Goal: Transaction & Acquisition: Purchase product/service

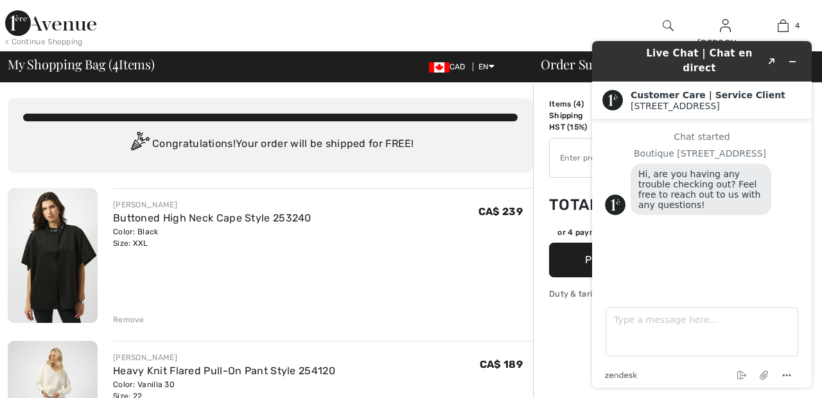
click at [508, 15] on div at bounding box center [306, 25] width 411 height 51
click at [583, 38] on div "Live Chat | Chat en direct Created with Sketch. Customer Care | Service Client …" at bounding box center [702, 214] width 240 height 367
click at [792, 62] on icon "Minimize widget" at bounding box center [793, 62] width 6 height 0
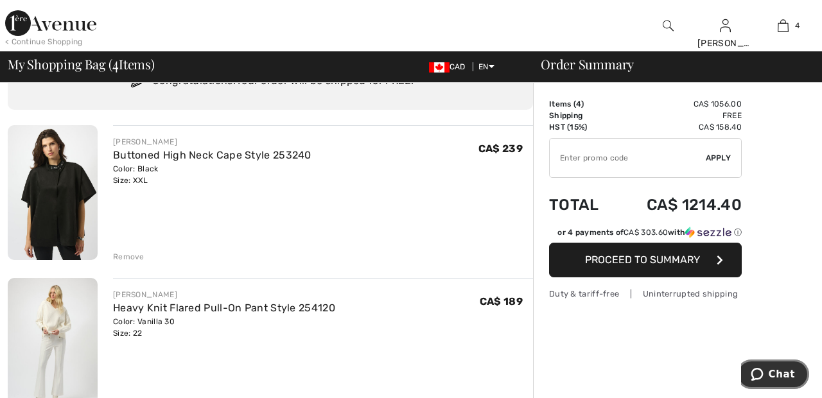
scroll to position [61, 0]
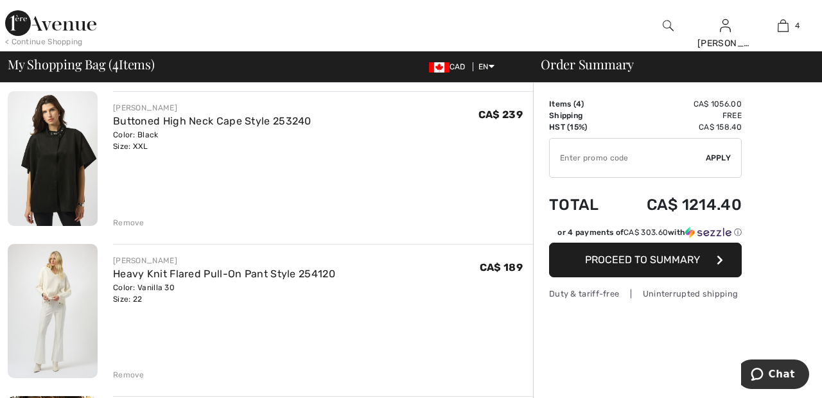
scroll to position [97, 0]
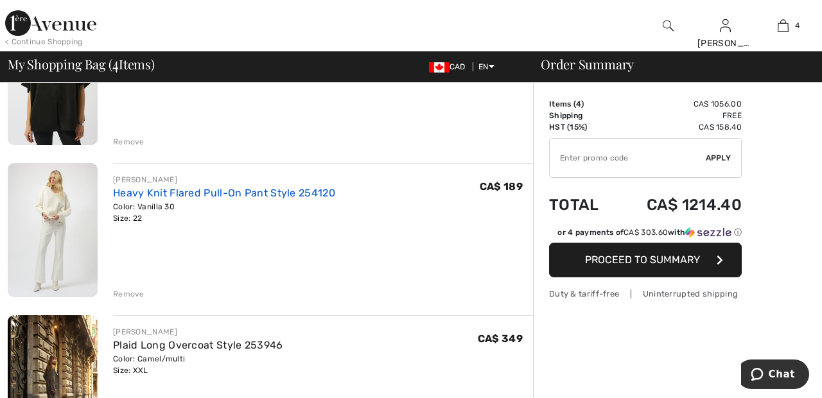
click at [318, 190] on link "Heavy Knit Flared Pull-On Pant Style 254120" at bounding box center [224, 193] width 222 height 12
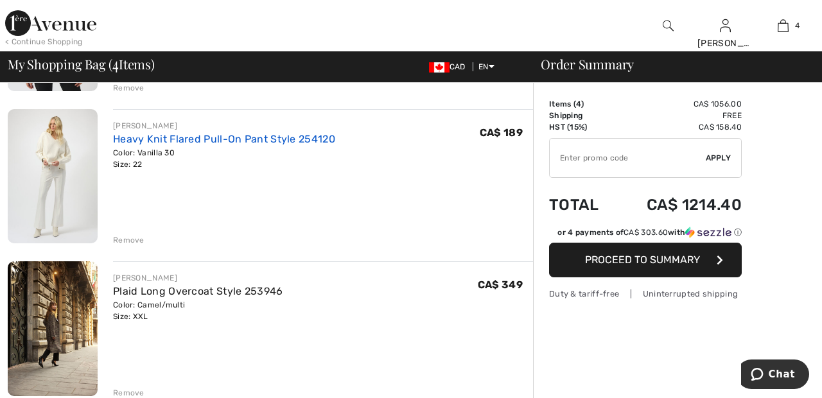
scroll to position [239, 0]
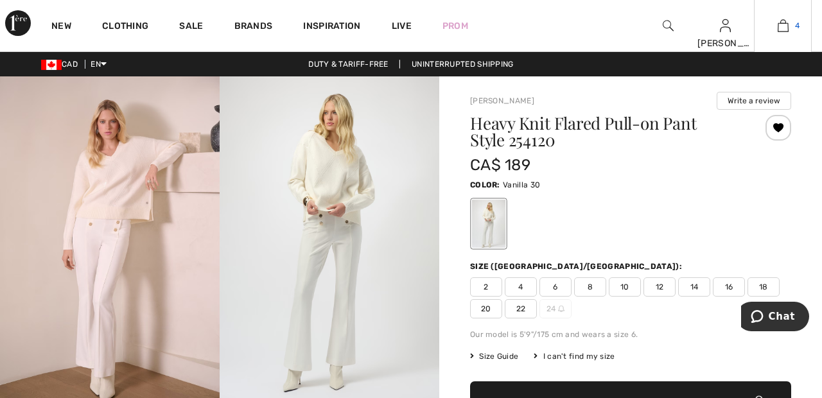
click at [791, 26] on link "4" at bounding box center [782, 25] width 56 height 15
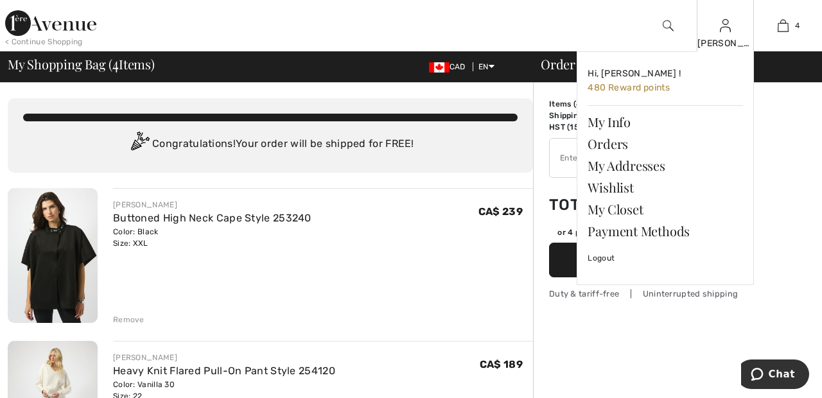
click at [730, 26] on img at bounding box center [725, 25] width 11 height 15
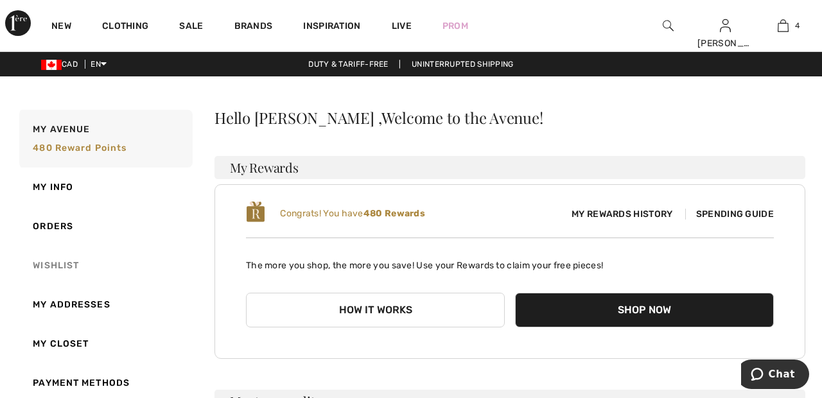
click at [62, 265] on link "Wishlist" at bounding box center [105, 265] width 176 height 39
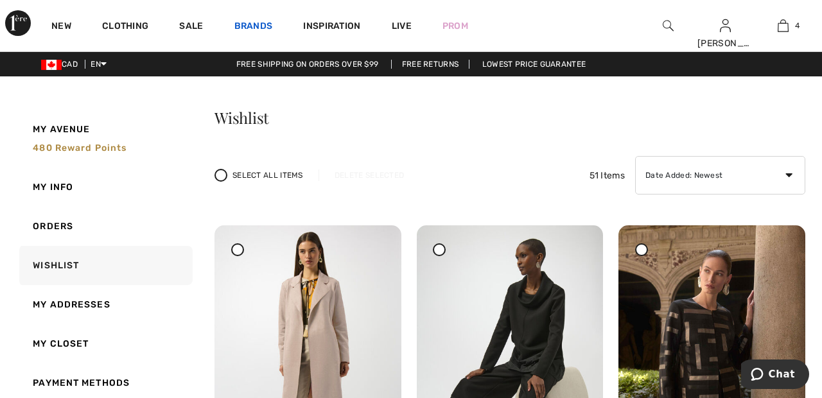
click at [257, 27] on link "Brands" at bounding box center [253, 27] width 39 height 13
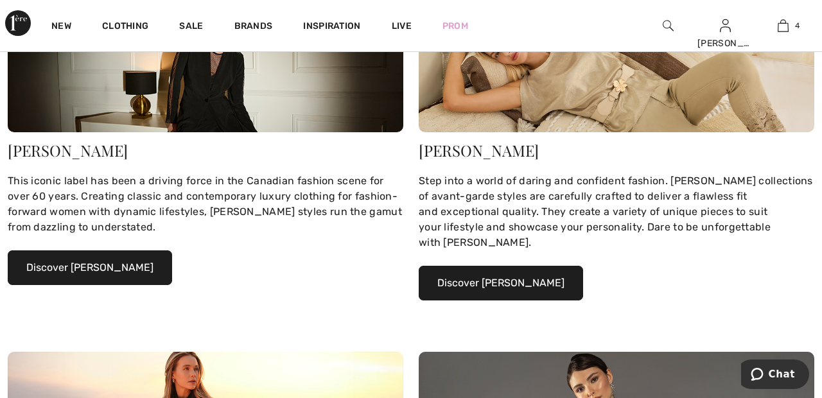
scroll to position [232, 0]
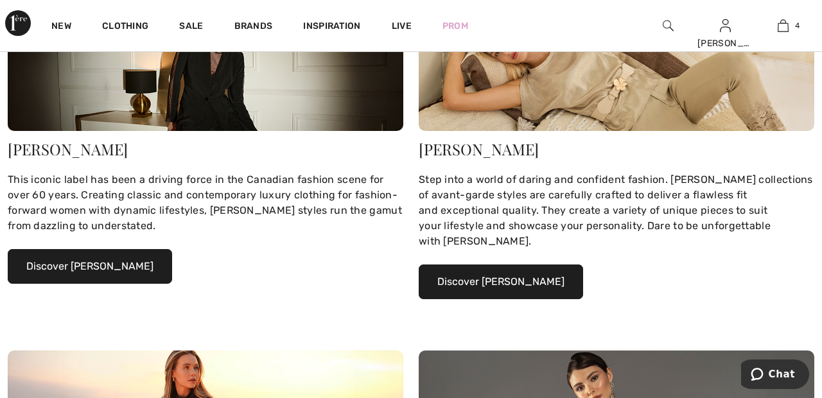
click at [128, 270] on button "Discover Joseph Ribkoff" at bounding box center [90, 266] width 164 height 35
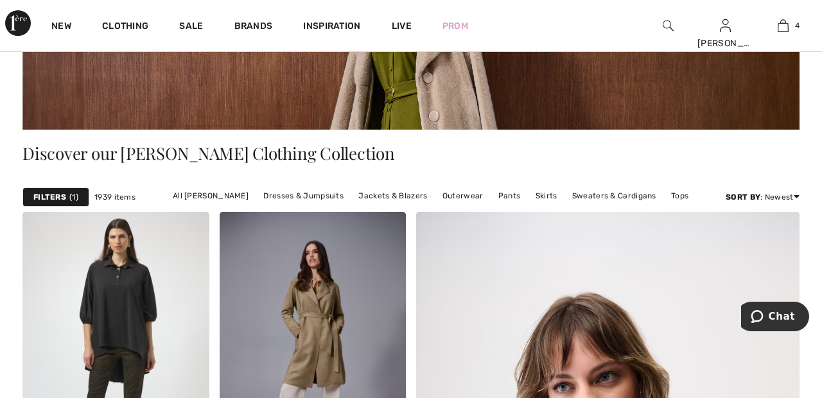
scroll to position [200, 0]
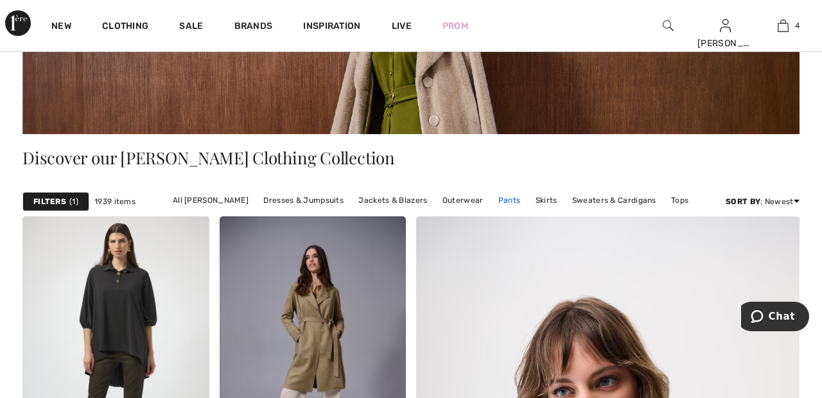
click at [501, 198] on link "Pants" at bounding box center [509, 200] width 35 height 17
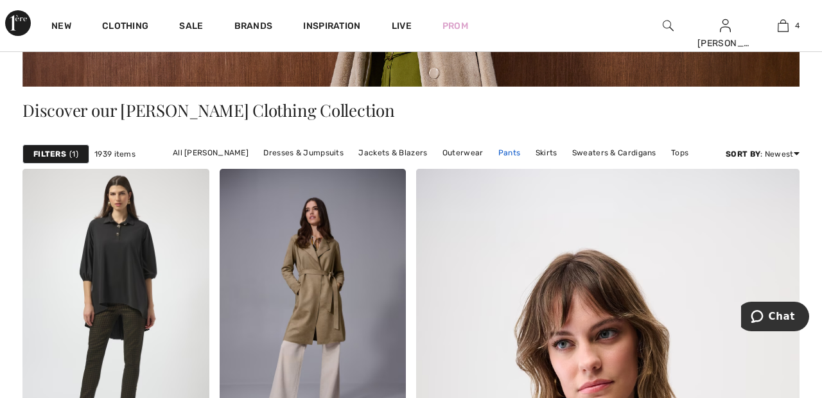
scroll to position [262, 0]
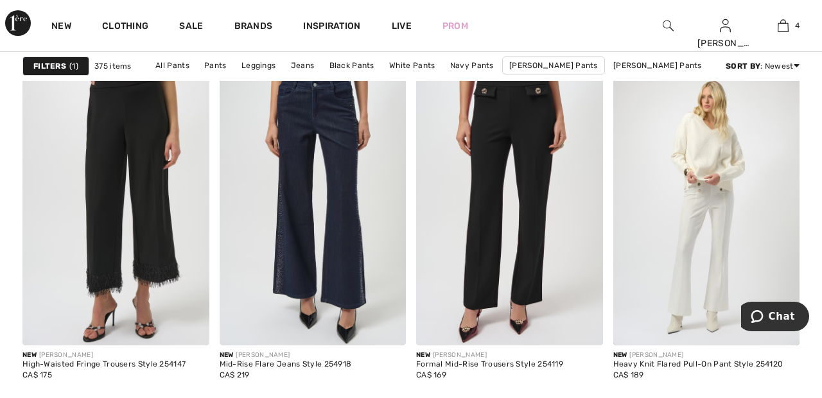
scroll to position [834, 0]
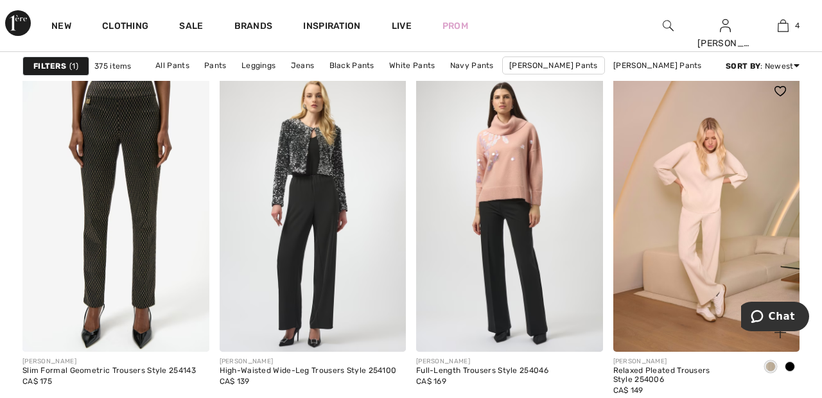
click at [704, 214] on img at bounding box center [706, 212] width 187 height 280
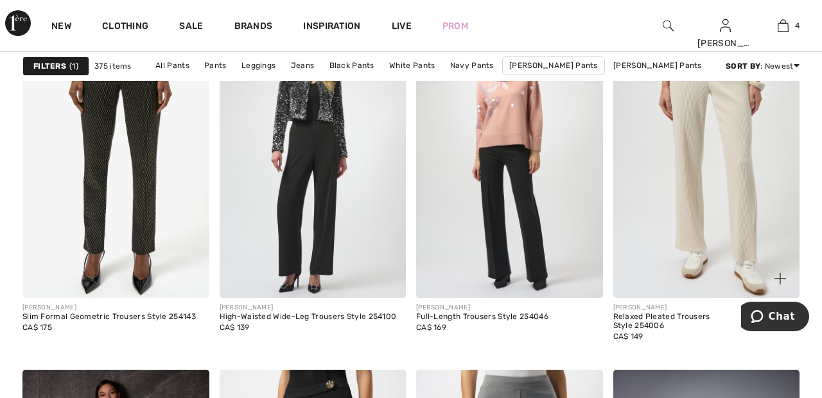
scroll to position [3609, 0]
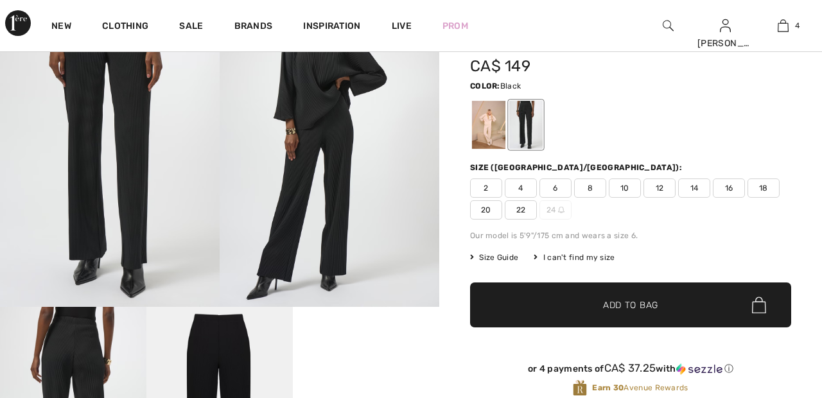
scroll to position [99, 0]
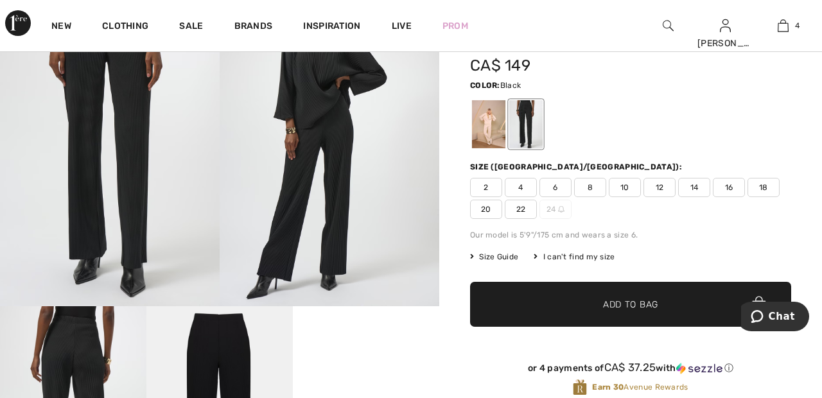
click at [527, 204] on span "22" at bounding box center [521, 209] width 32 height 19
click at [642, 302] on span "Add to Bag" at bounding box center [630, 304] width 55 height 13
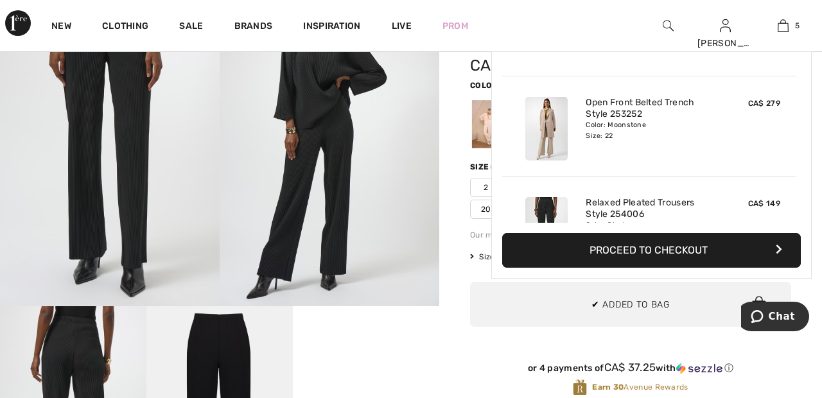
scroll to position [340, 0]
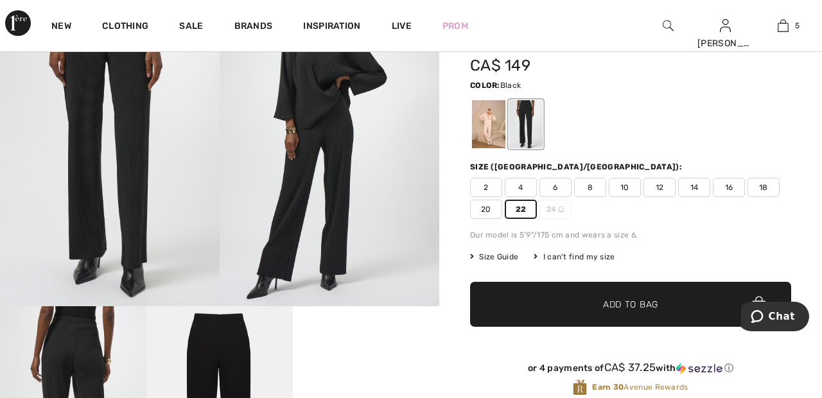
click at [488, 121] on div at bounding box center [488, 124] width 33 height 48
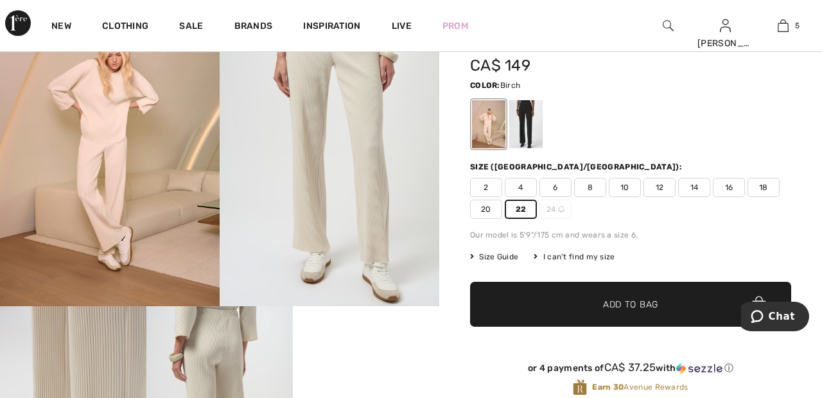
click at [630, 308] on span "Add to Bag" at bounding box center [630, 304] width 55 height 13
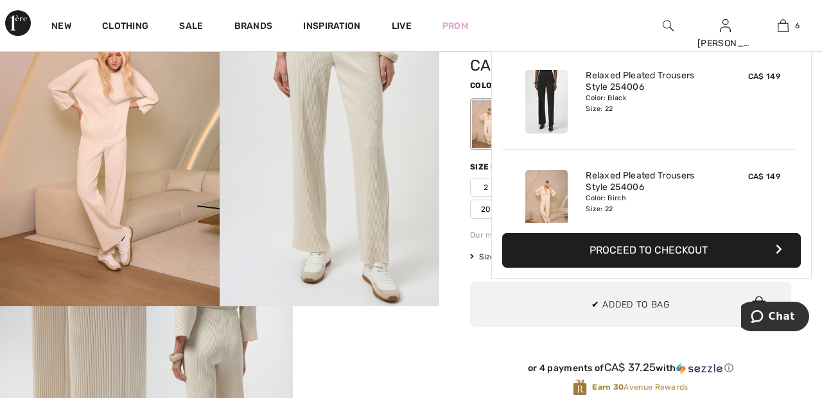
scroll to position [440, 0]
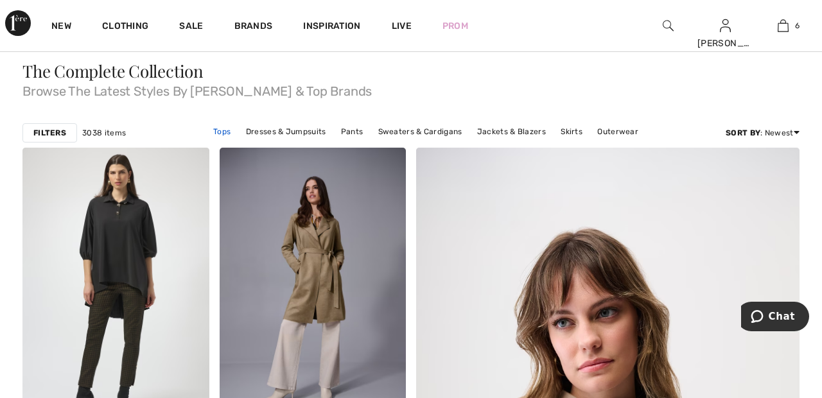
click at [225, 130] on link "Tops" at bounding box center [222, 131] width 30 height 17
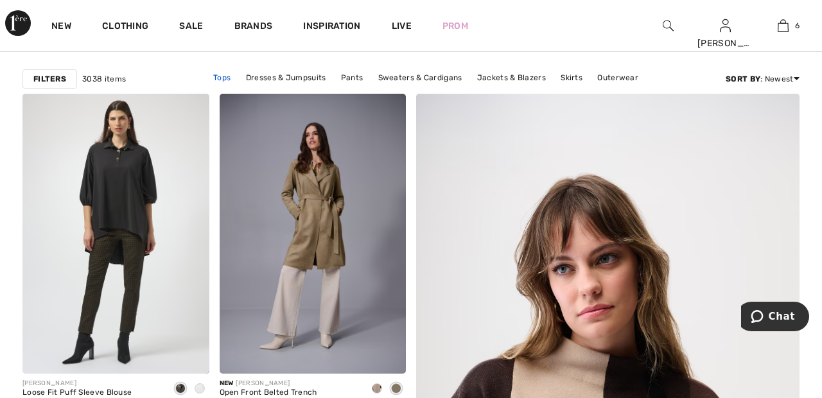
scroll to position [91, 0]
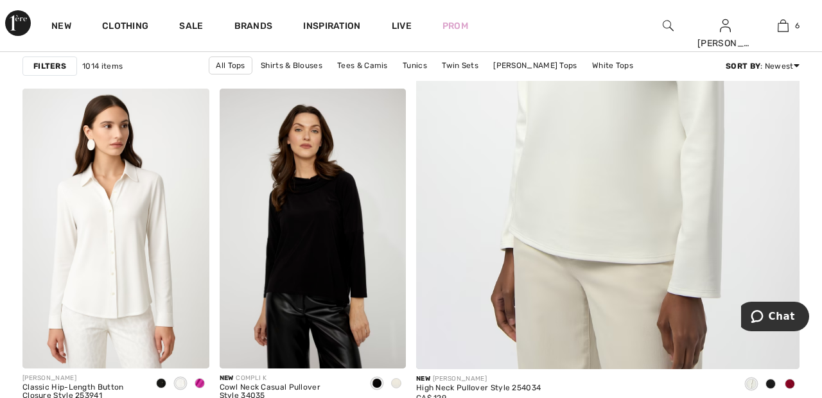
scroll to position [463, 0]
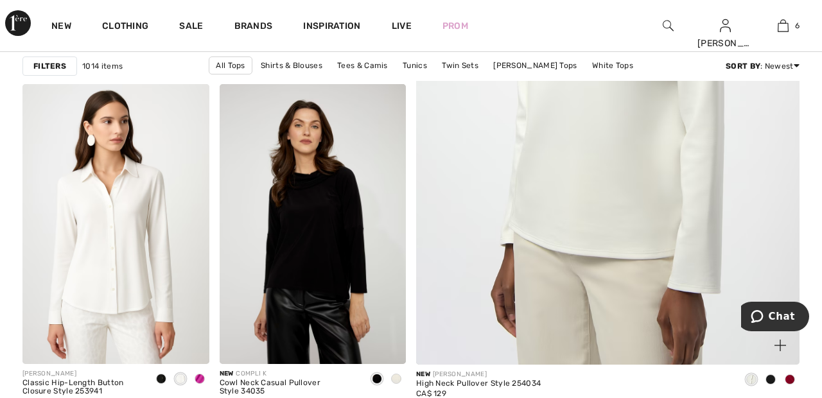
click at [625, 153] on img at bounding box center [607, 77] width 460 height 690
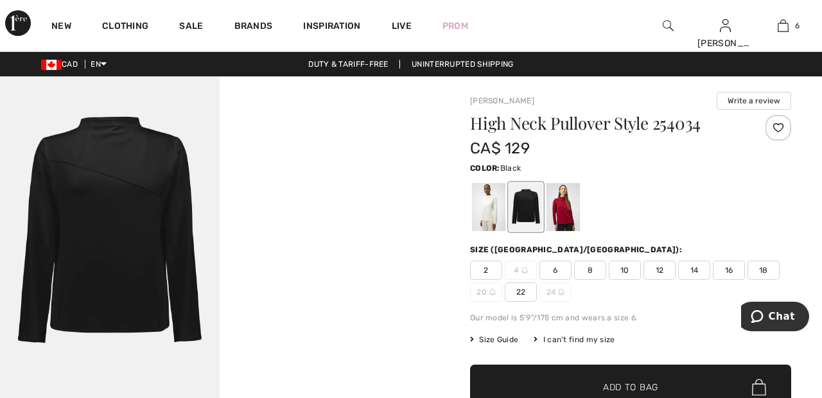
click at [493, 196] on div at bounding box center [488, 207] width 33 height 48
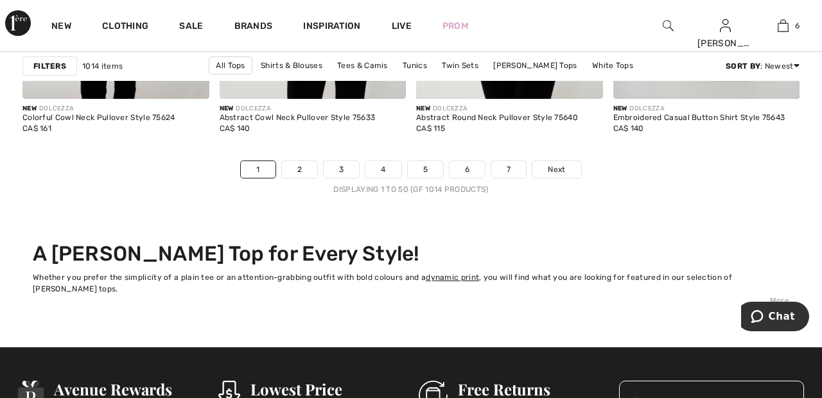
scroll to position [5347, 0]
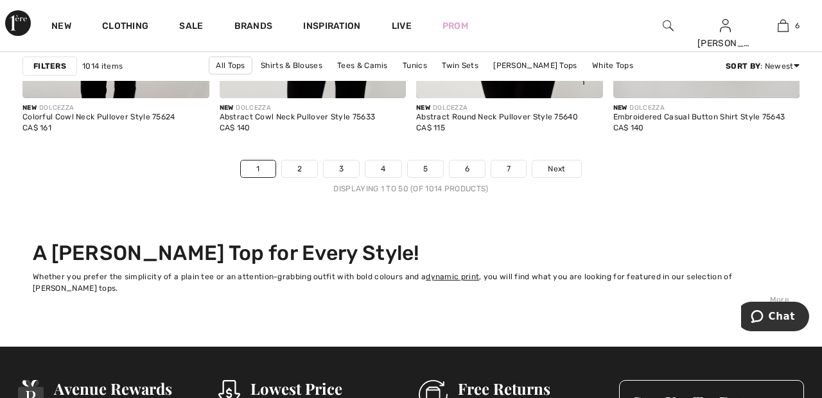
click at [573, 158] on div "New DOLCEZZA Abstract Round Neck Pullover Style 75640 CA$ 115" at bounding box center [509, 129] width 187 height 62
click at [561, 169] on span "Next" at bounding box center [556, 169] width 17 height 12
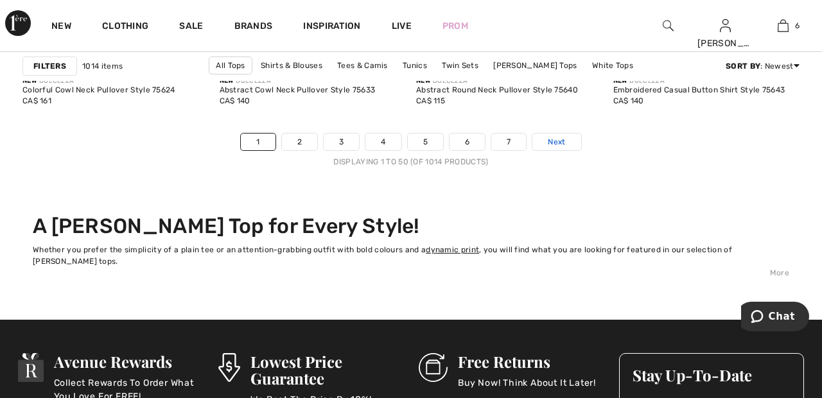
scroll to position [5409, 0]
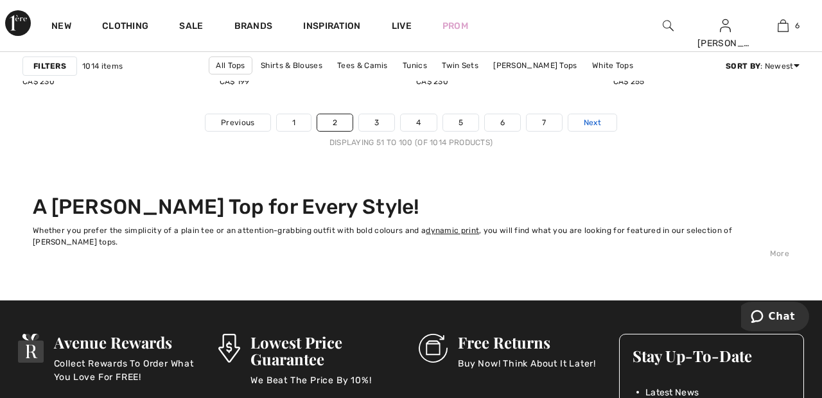
click at [611, 125] on link "Next" at bounding box center [592, 122] width 48 height 17
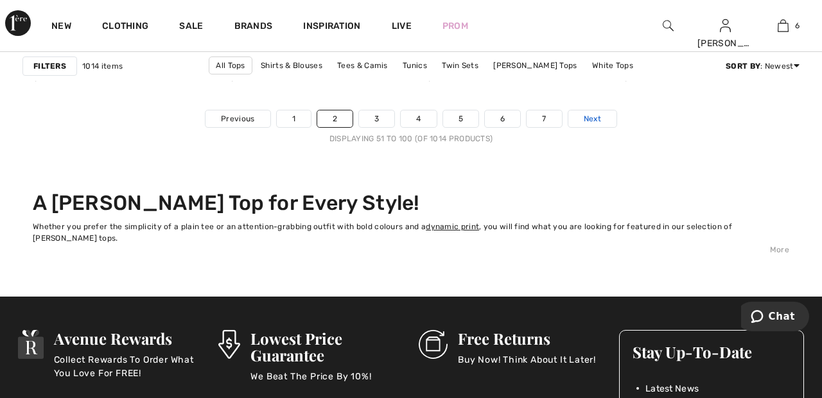
scroll to position [5455, 0]
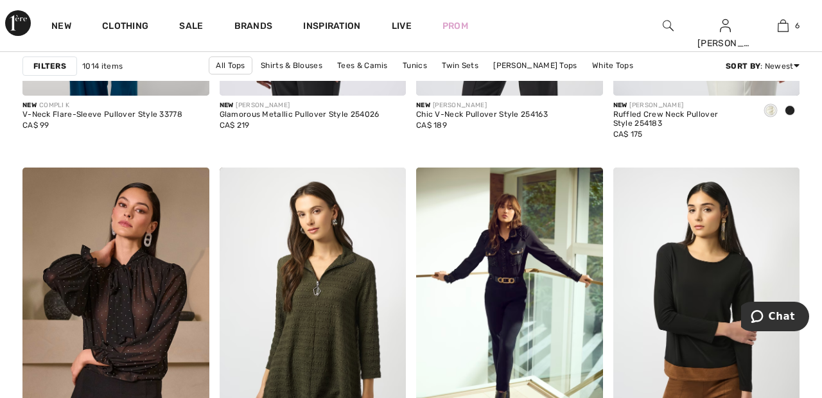
scroll to position [1082, 0]
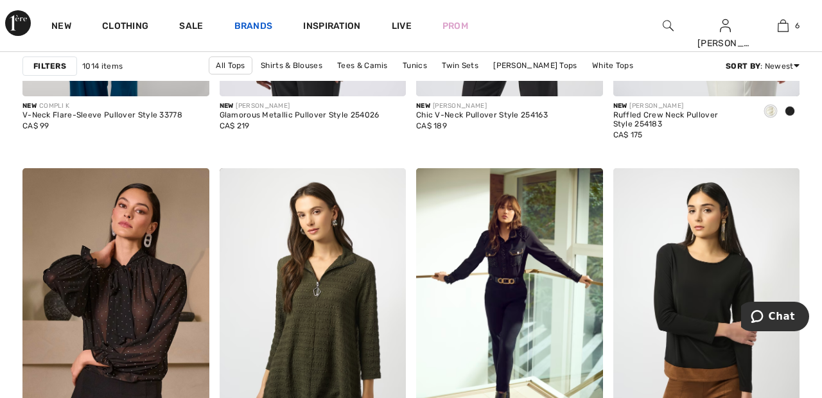
click at [254, 24] on link "Brands" at bounding box center [253, 27] width 39 height 13
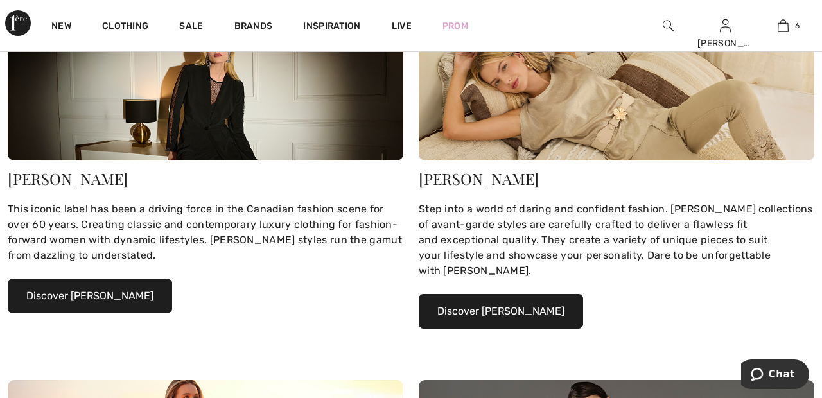
scroll to position [207, 0]
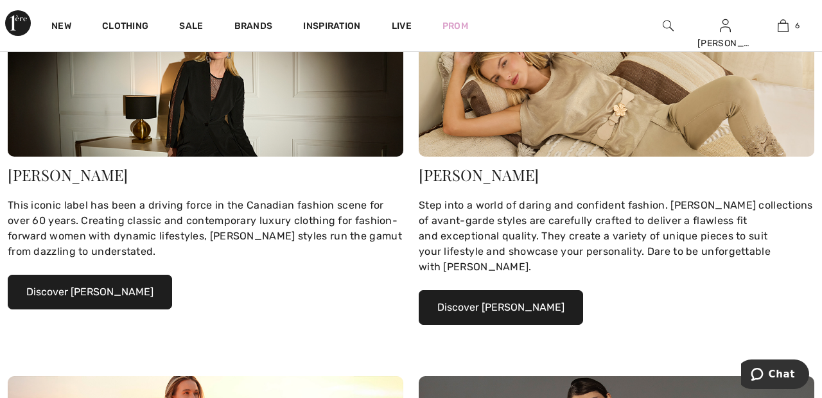
click at [125, 290] on button "Discover Joseph Ribkoff" at bounding box center [90, 292] width 164 height 35
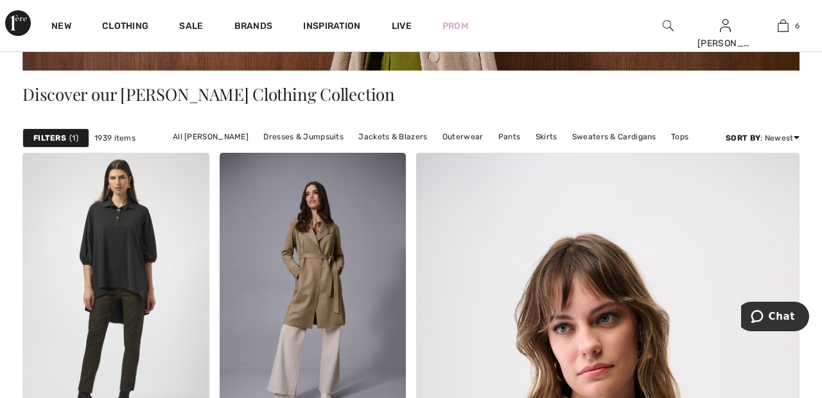
scroll to position [264, 0]
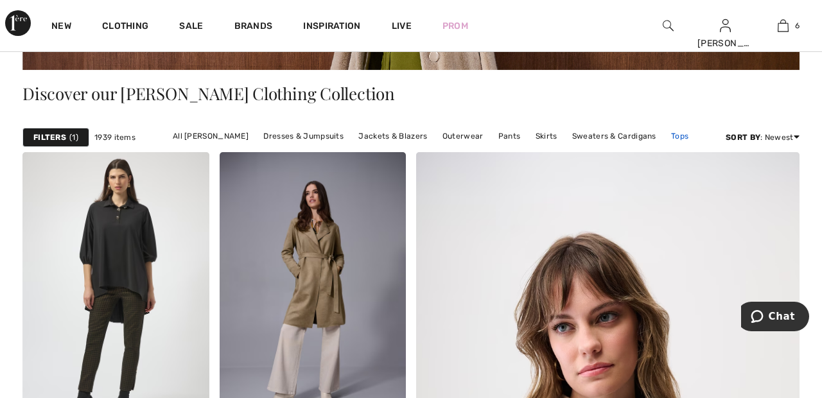
click at [673, 137] on link "Tops" at bounding box center [679, 136] width 30 height 17
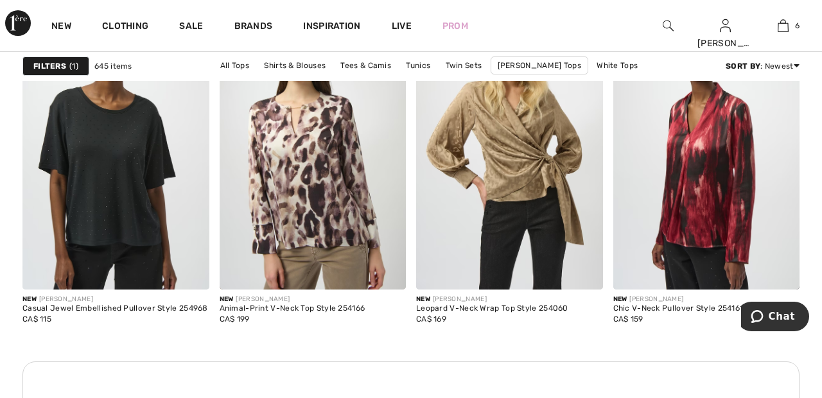
scroll to position [1235, 0]
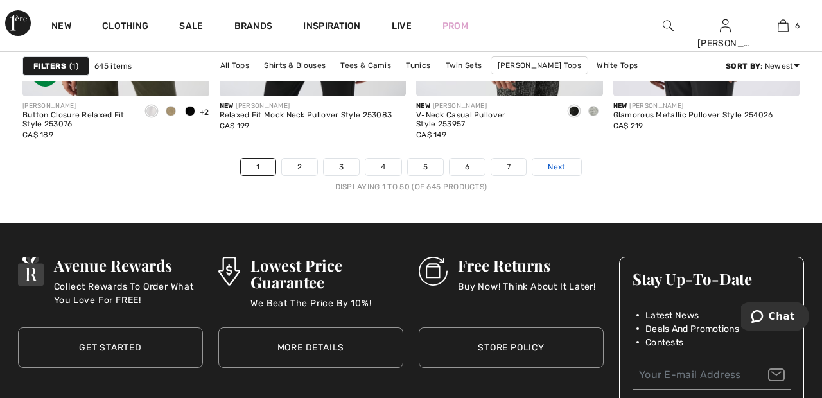
click at [568, 169] on link "Next" at bounding box center [556, 167] width 48 height 17
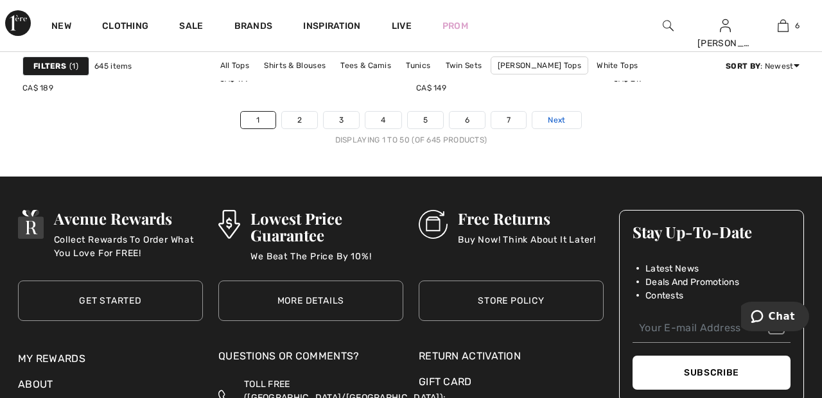
scroll to position [5404, 0]
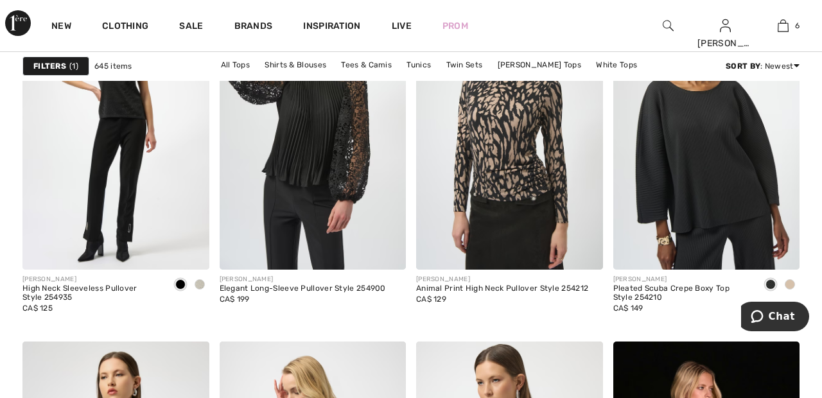
scroll to position [1753, 0]
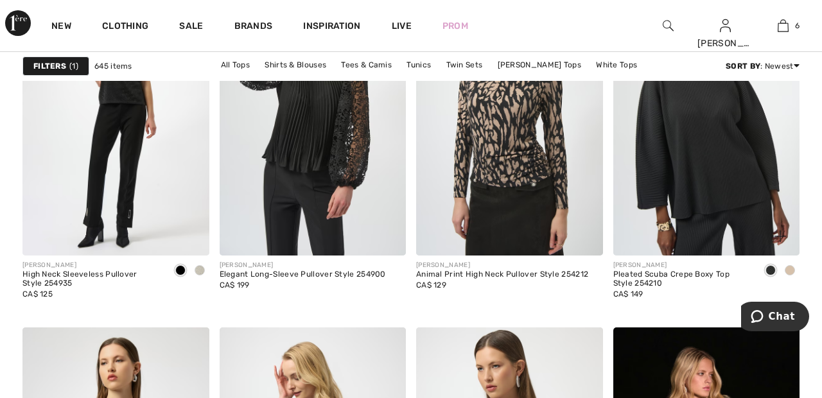
click at [695, 151] on img at bounding box center [706, 116] width 187 height 280
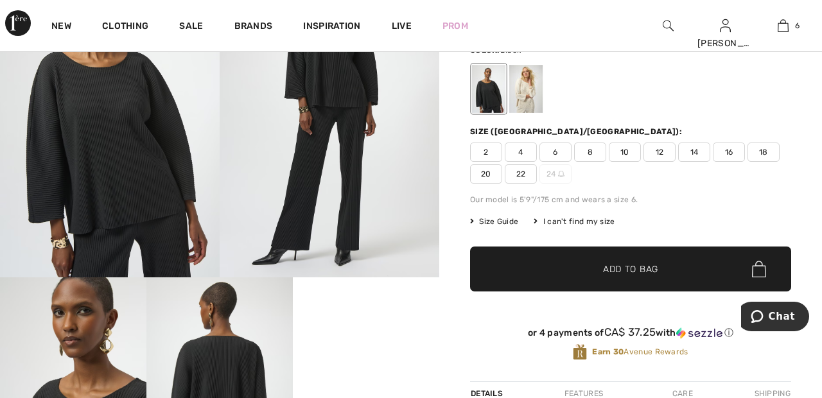
scroll to position [127, 0]
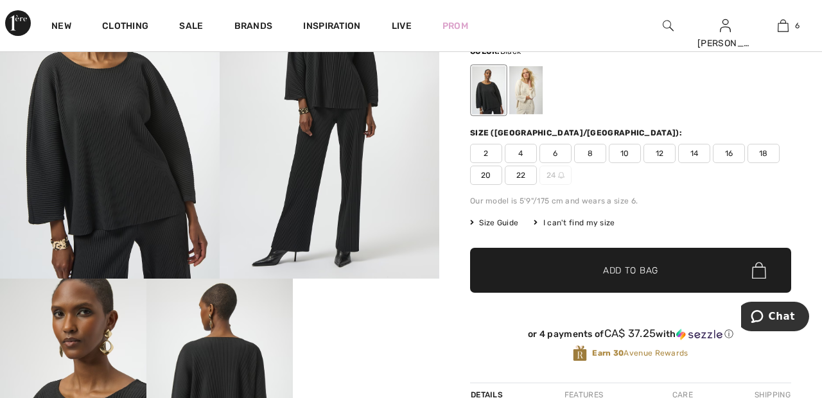
click at [489, 177] on span "20" at bounding box center [486, 175] width 32 height 19
click at [626, 275] on span "Add to Bag" at bounding box center [630, 270] width 55 height 13
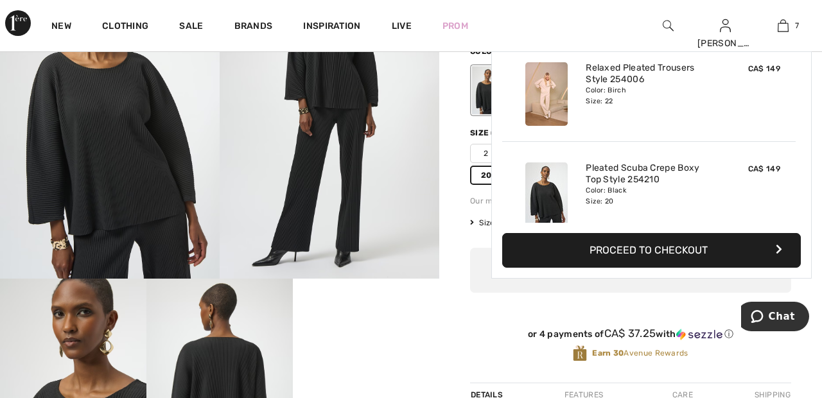
scroll to position [540, 0]
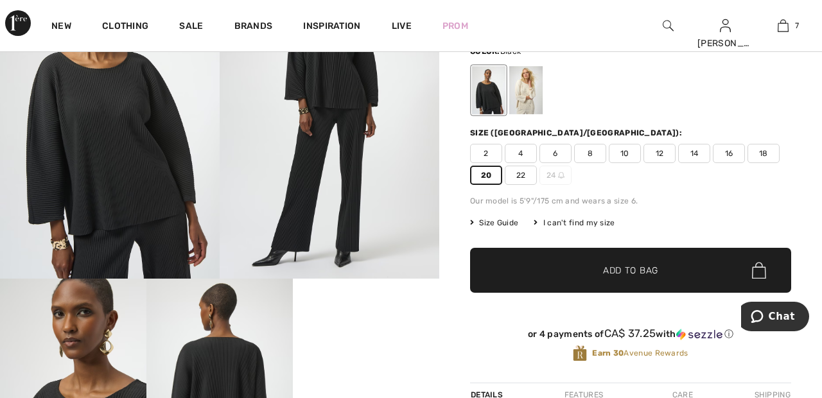
click at [528, 92] on div at bounding box center [525, 90] width 33 height 48
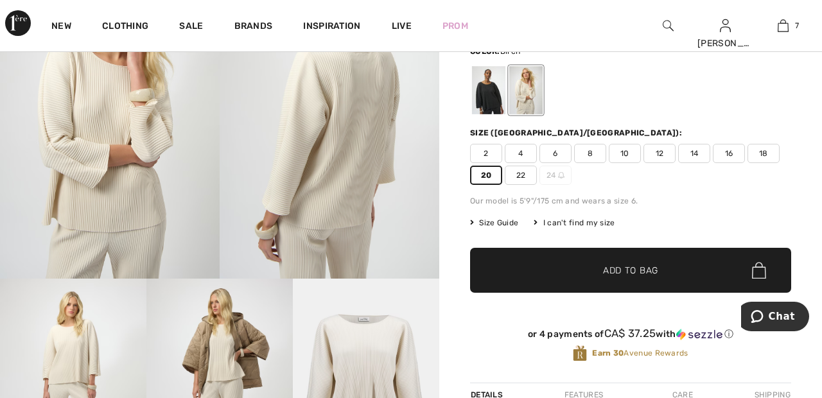
click at [627, 265] on span "Add to Bag" at bounding box center [630, 270] width 55 height 13
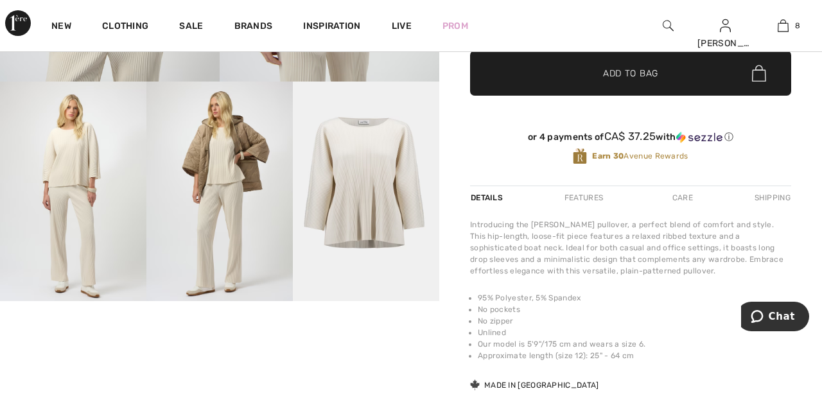
scroll to position [0, 0]
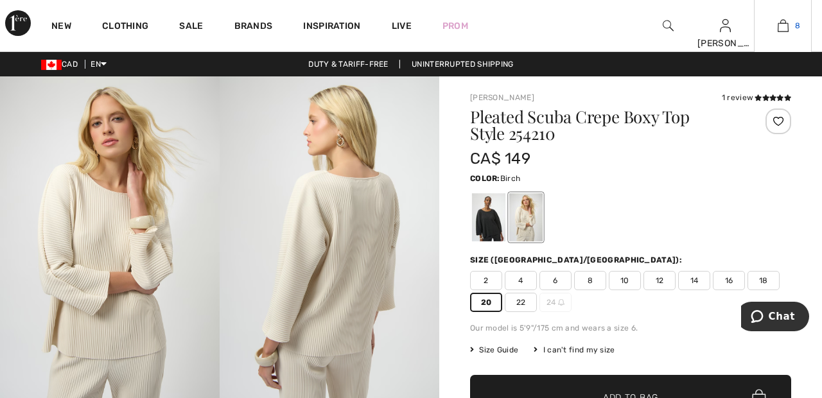
click at [792, 26] on link "8" at bounding box center [782, 25] width 56 height 15
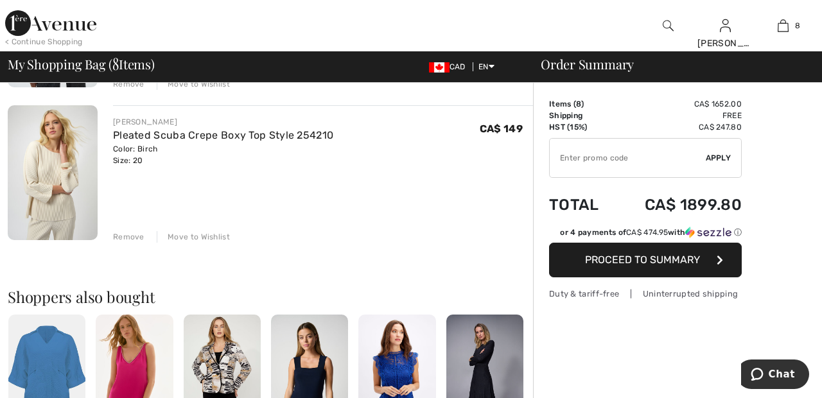
scroll to position [1151, 0]
click at [210, 237] on div "Move to Wishlist" at bounding box center [193, 237] width 73 height 12
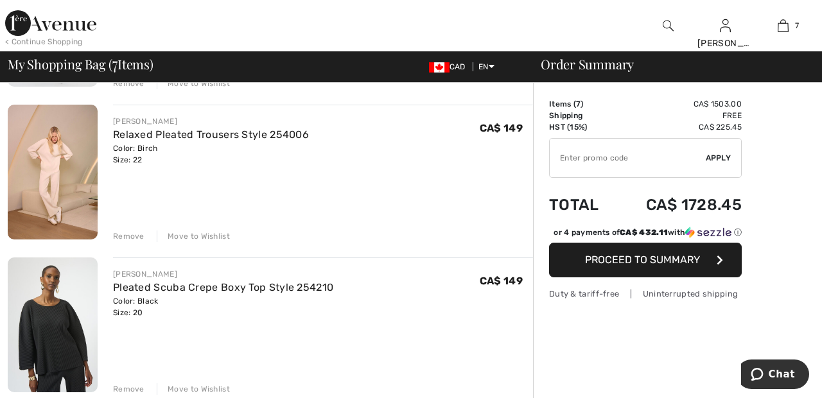
scroll to position [845, 0]
click at [209, 232] on div "Move to Wishlist" at bounding box center [193, 238] width 73 height 12
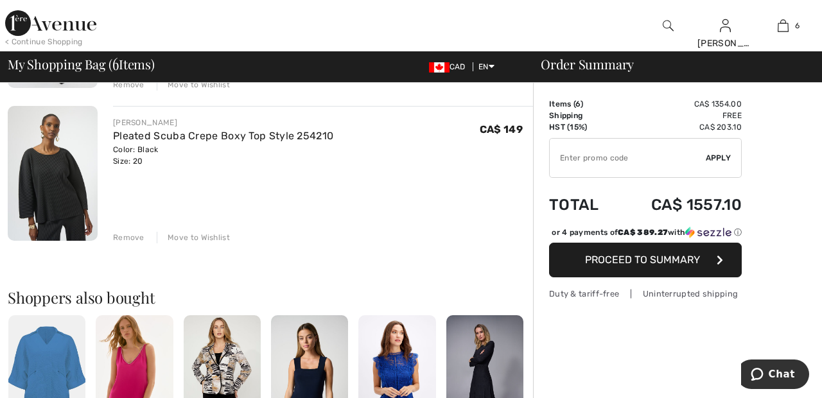
click at [205, 236] on div "Move to Wishlist" at bounding box center [193, 238] width 73 height 12
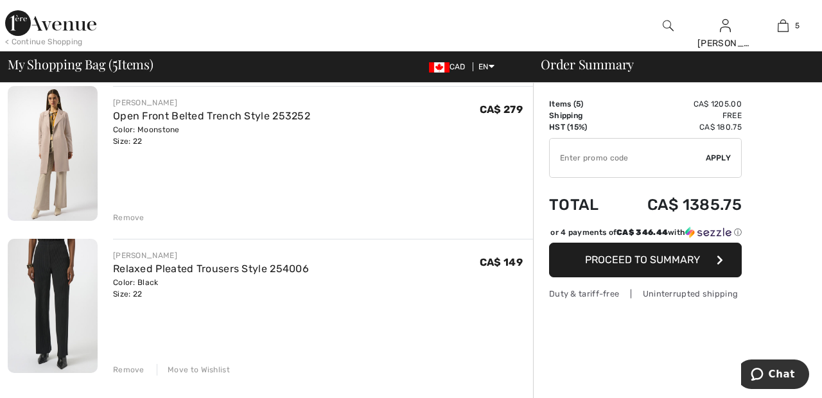
scroll to position [559, 0]
click at [212, 378] on div "JOSEPH RIBKOFF Buttoned High Neck Cape Style 253240 Color: Black Size: XXL Fina…" at bounding box center [270, 264] width 525 height 1270
click at [198, 371] on div "Move to Wishlist" at bounding box center [193, 371] width 73 height 12
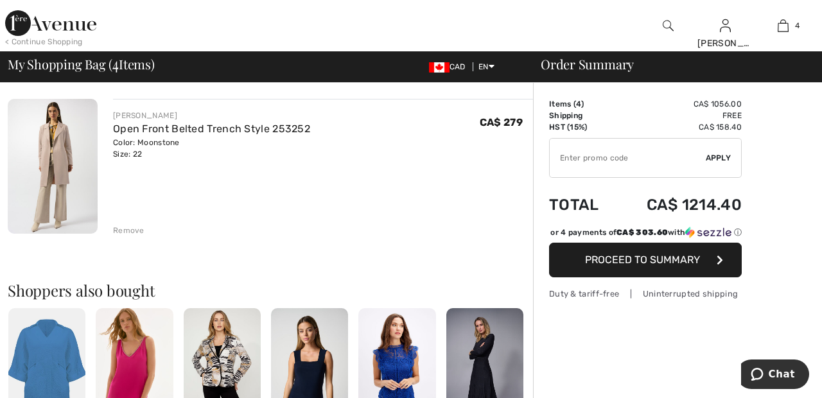
scroll to position [549, 0]
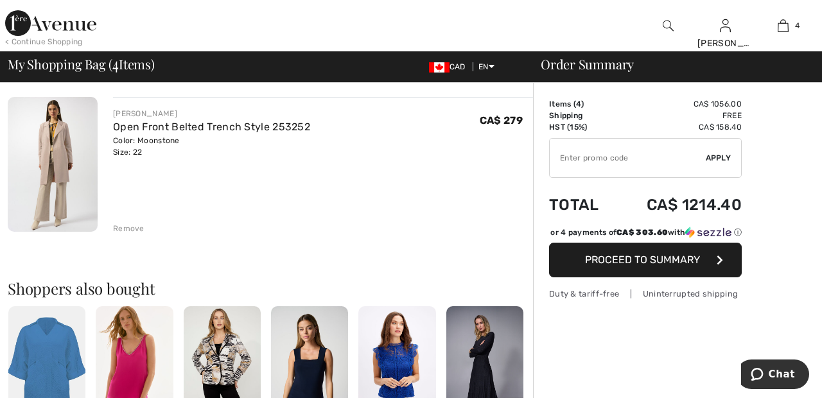
click at [124, 232] on div "Remove" at bounding box center [128, 229] width 31 height 12
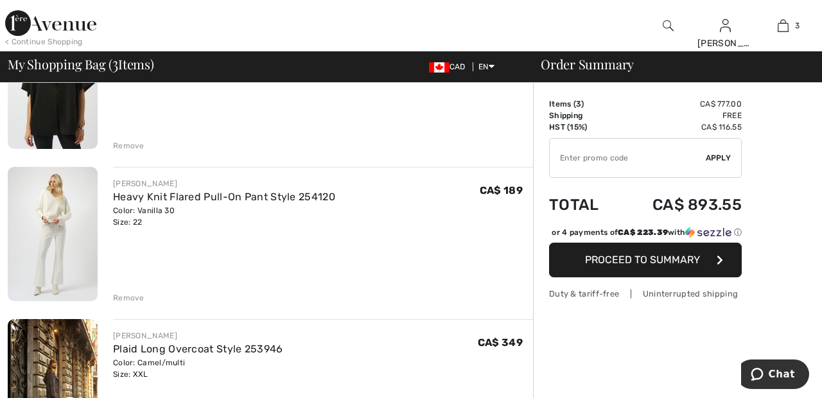
scroll to position [0, 0]
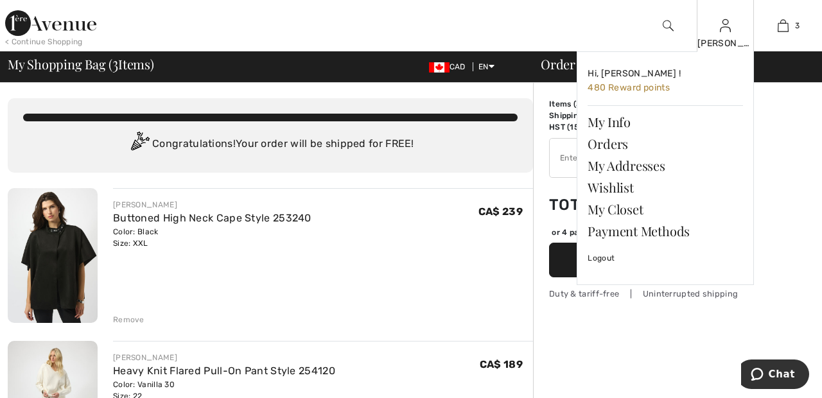
click at [724, 33] on img at bounding box center [725, 25] width 11 height 15
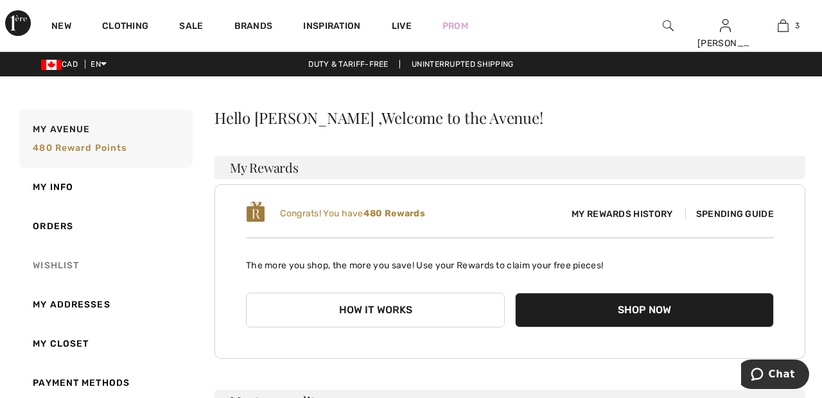
click at [65, 263] on link "Wishlist" at bounding box center [105, 265] width 176 height 39
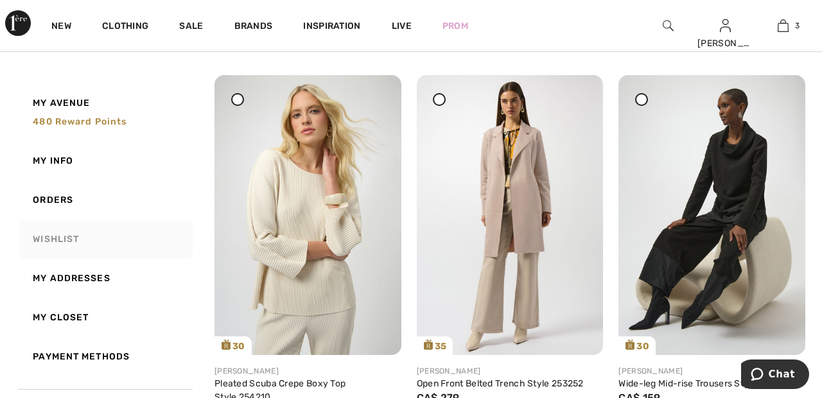
scroll to position [553, 0]
click at [646, 98] on div at bounding box center [641, 100] width 13 height 13
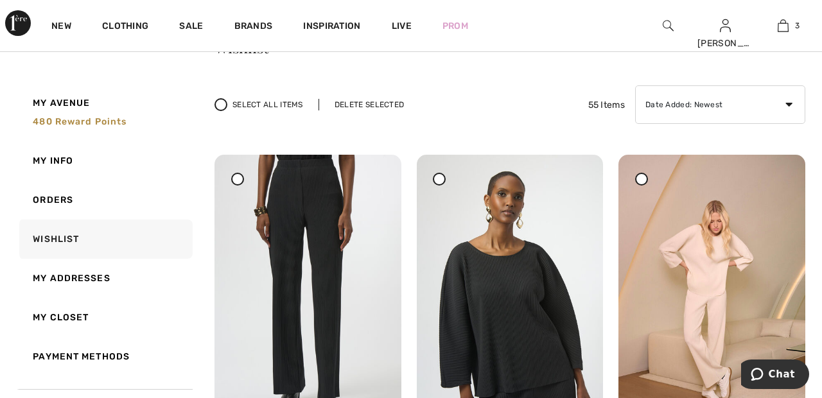
scroll to position [0, 0]
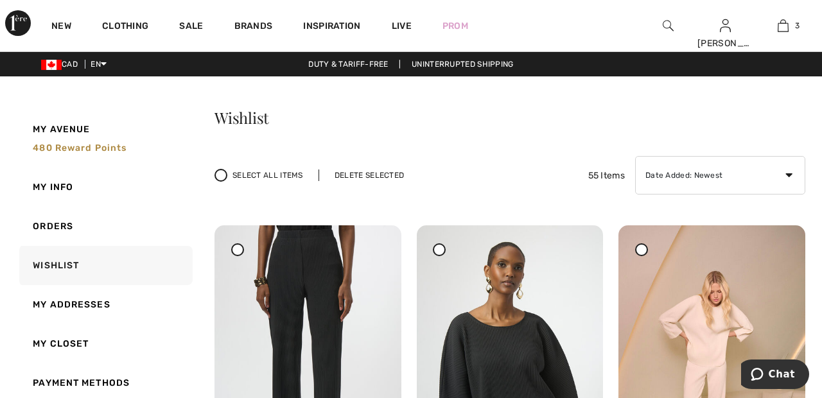
click at [376, 171] on div "Delete Selected" at bounding box center [368, 175] width 101 height 12
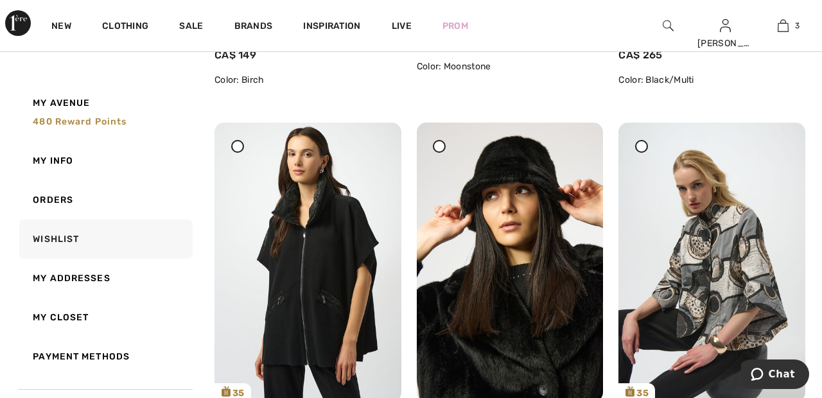
scroll to position [911, 0]
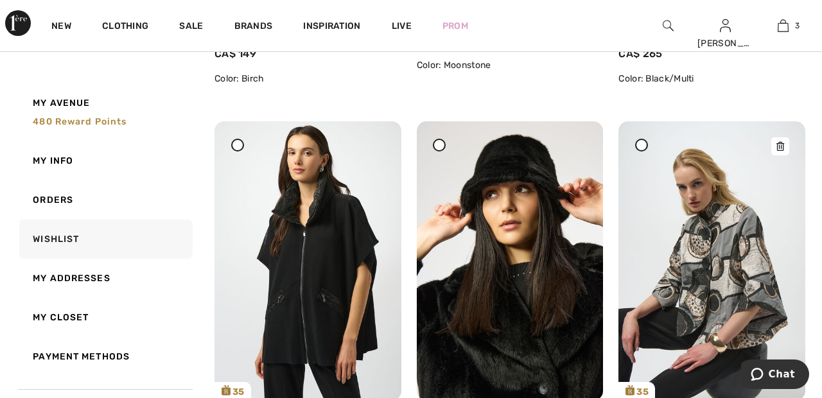
click at [652, 153] on img at bounding box center [711, 260] width 187 height 279
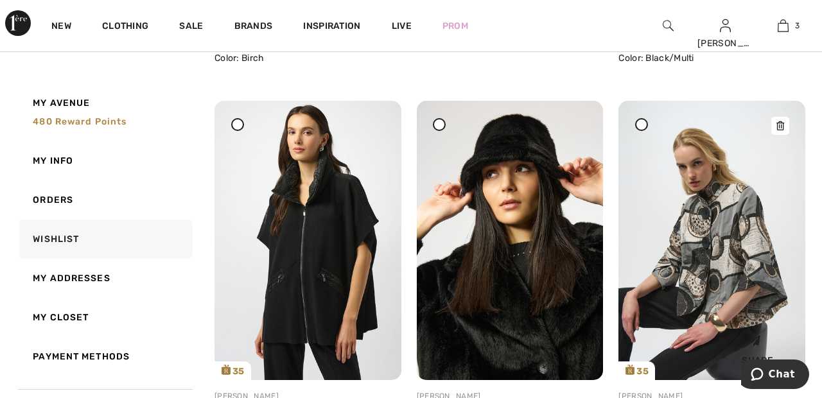
scroll to position [972, 0]
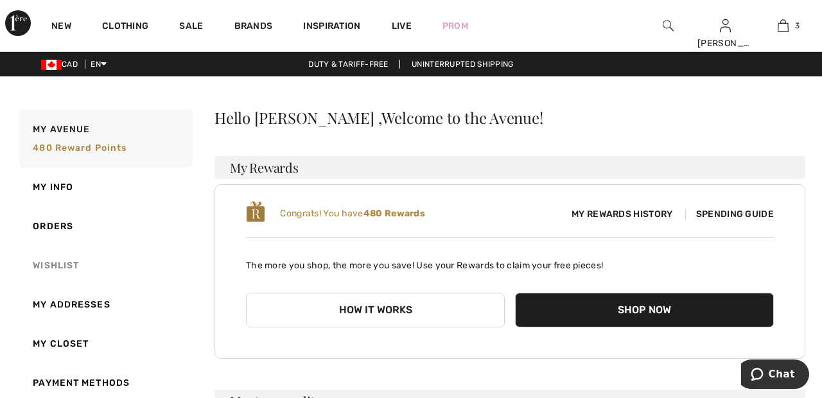
click at [64, 259] on link "Wishlist" at bounding box center [105, 265] width 176 height 39
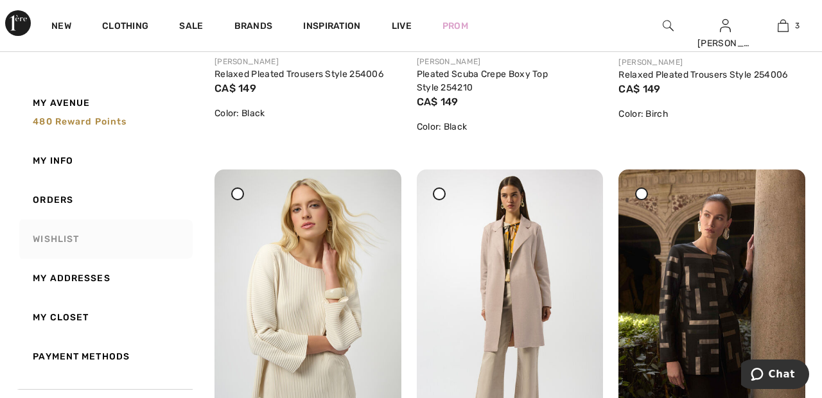
scroll to position [457, 0]
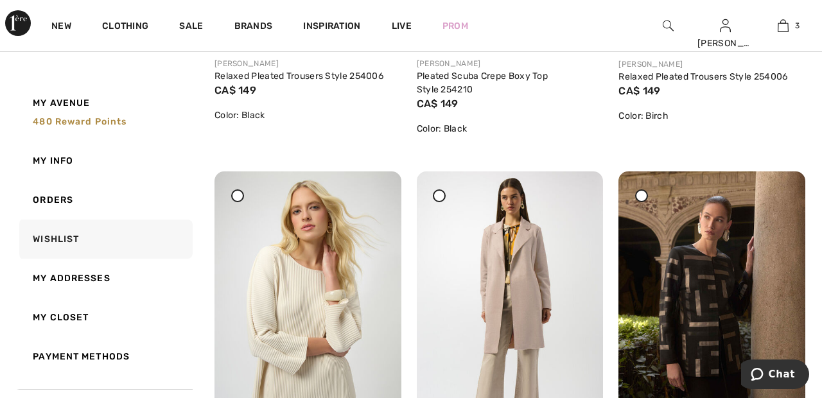
click at [644, 197] on icon at bounding box center [641, 195] width 5 height 5
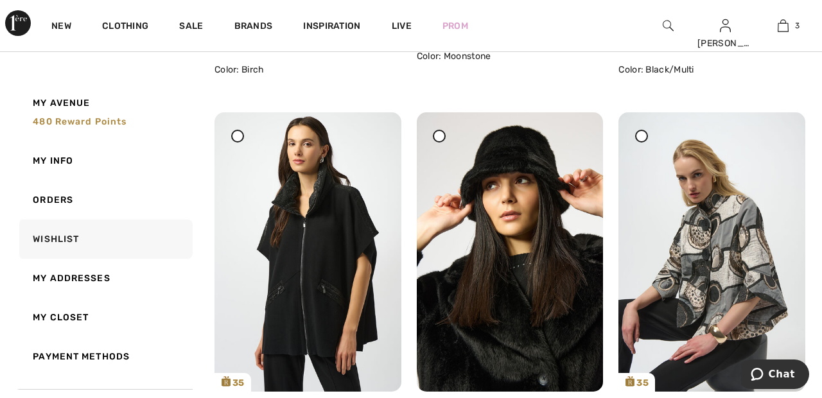
scroll to position [922, 0]
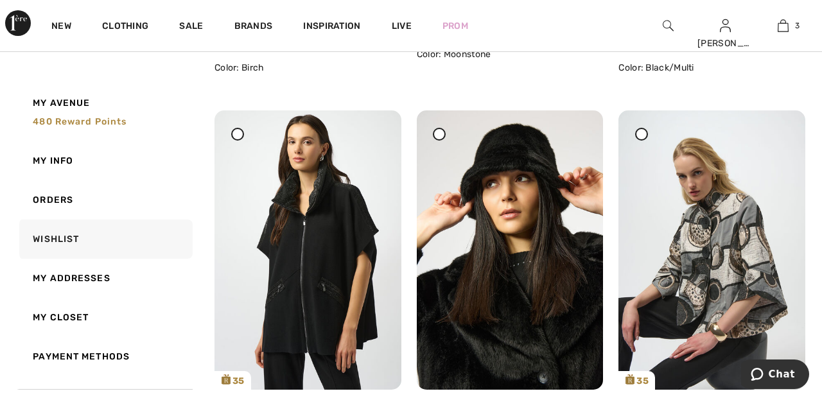
click at [639, 141] on span at bounding box center [641, 134] width 16 height 16
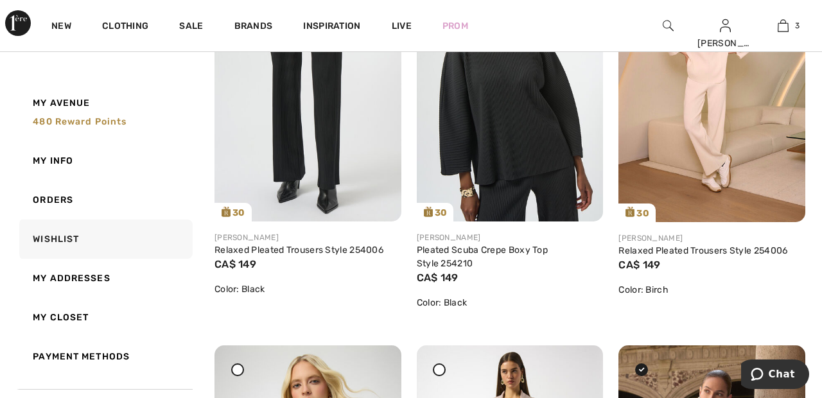
scroll to position [0, 0]
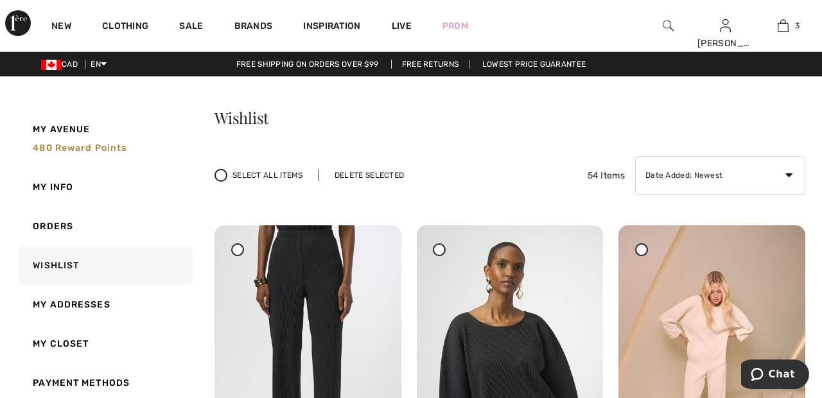
click at [372, 174] on div "Delete Selected" at bounding box center [368, 175] width 101 height 12
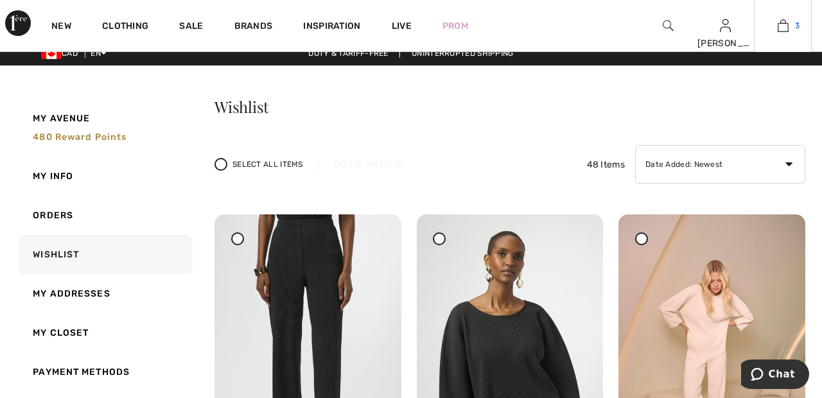
click at [791, 19] on link "3" at bounding box center [782, 25] width 56 height 15
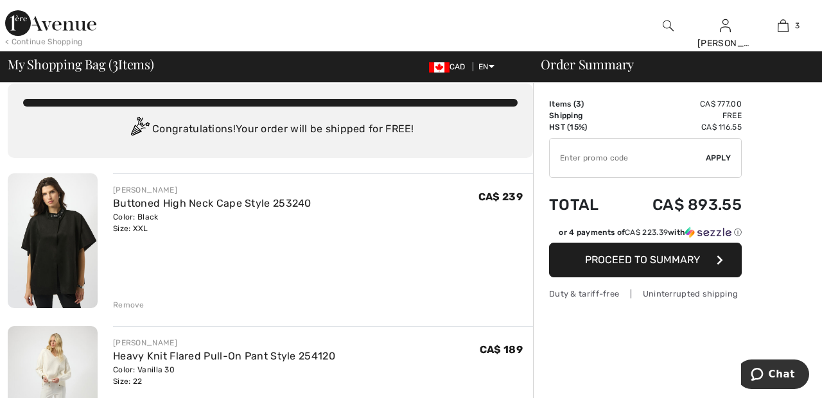
scroll to position [6, 0]
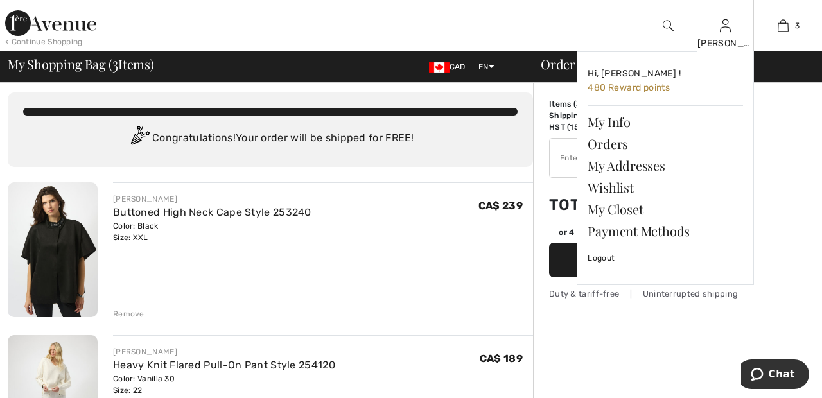
click at [726, 31] on img at bounding box center [725, 25] width 11 height 15
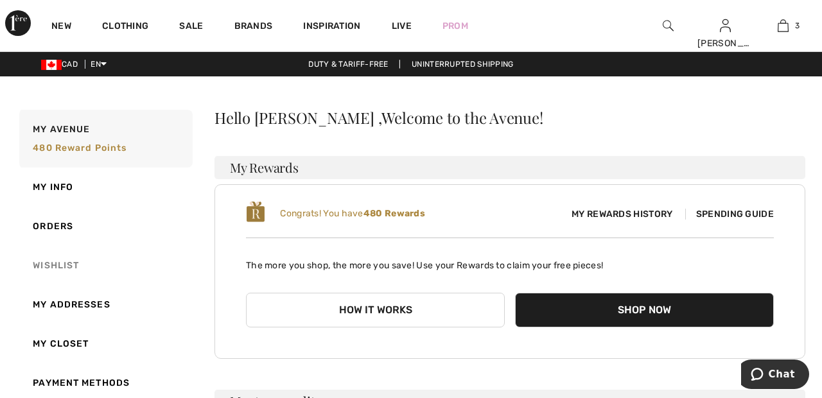
click at [67, 270] on link "Wishlist" at bounding box center [105, 265] width 176 height 39
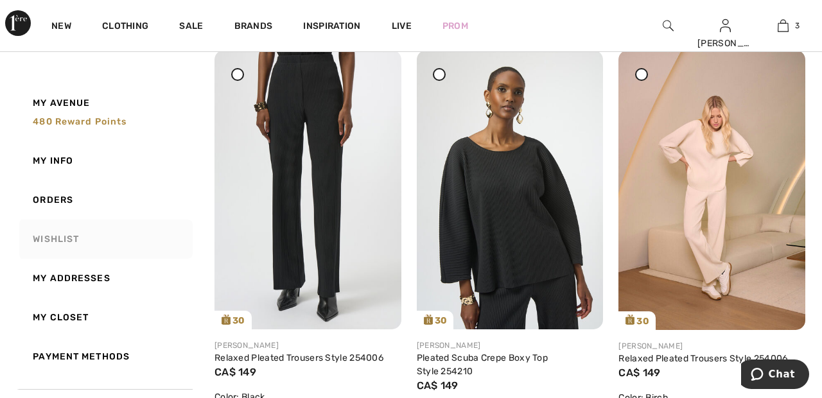
scroll to position [180, 0]
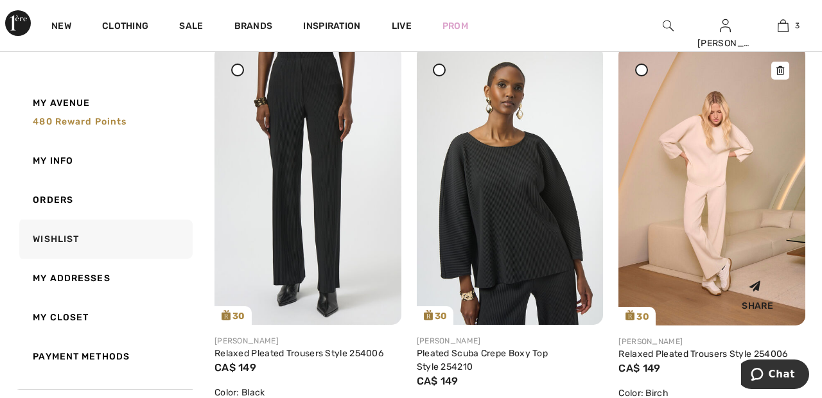
click at [717, 205] on img at bounding box center [711, 186] width 187 height 280
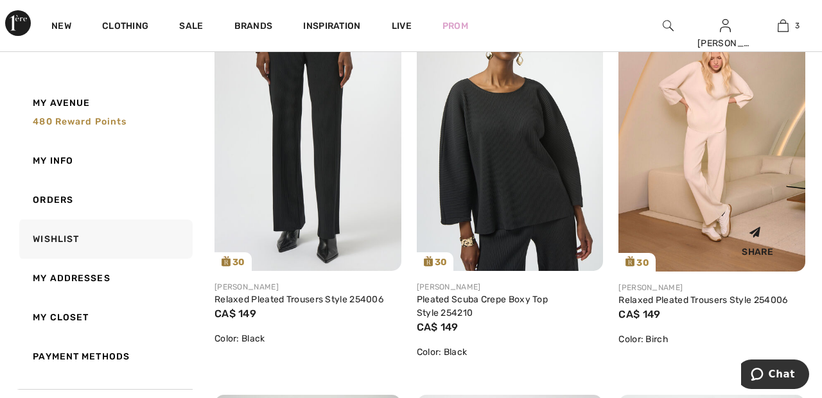
scroll to position [241, 0]
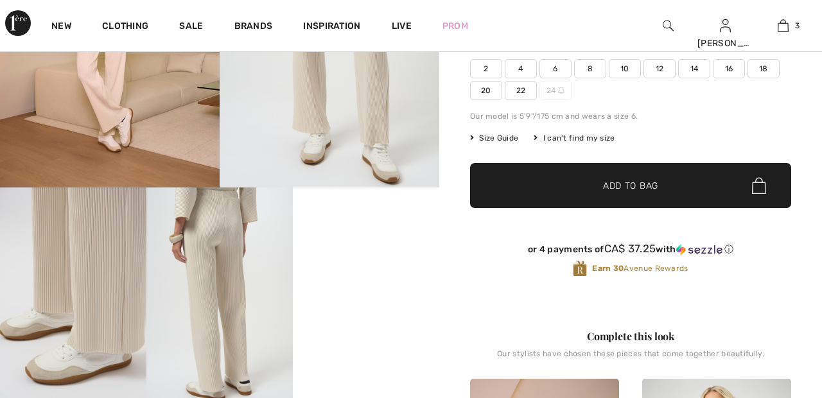
click at [519, 93] on span "22" at bounding box center [521, 90] width 32 height 19
click at [601, 185] on span "✔ Added to Bag" at bounding box center [611, 185] width 78 height 13
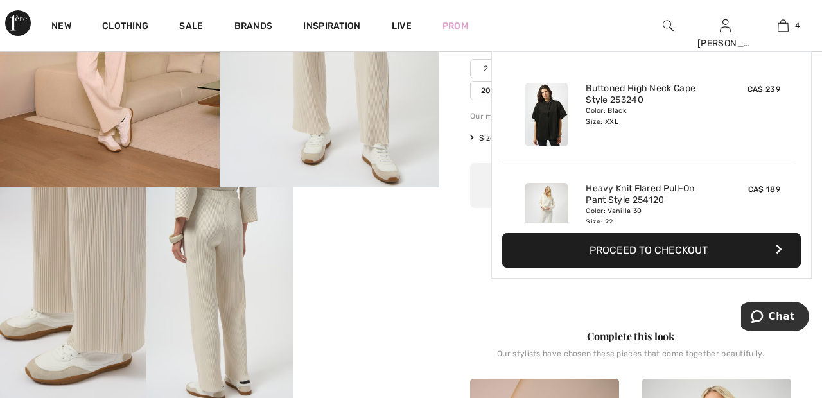
scroll to position [240, 0]
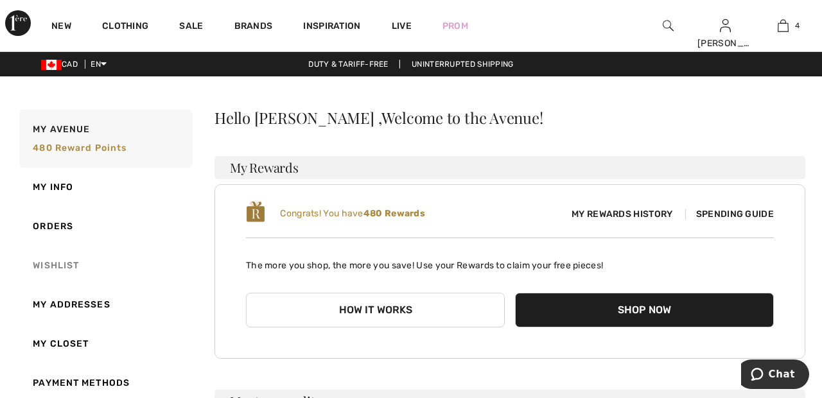
click at [59, 267] on link "Wishlist" at bounding box center [105, 265] width 176 height 39
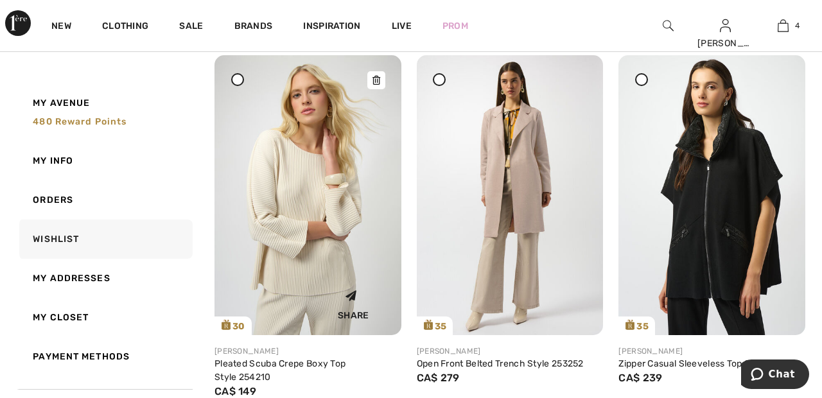
click at [294, 203] on img at bounding box center [307, 194] width 187 height 279
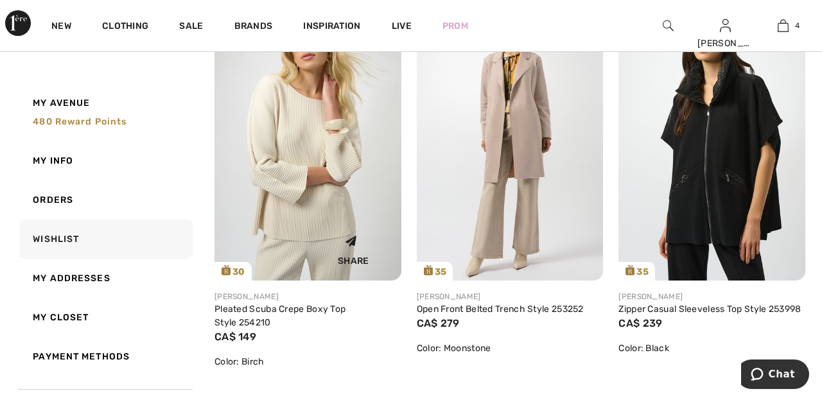
scroll to position [635, 0]
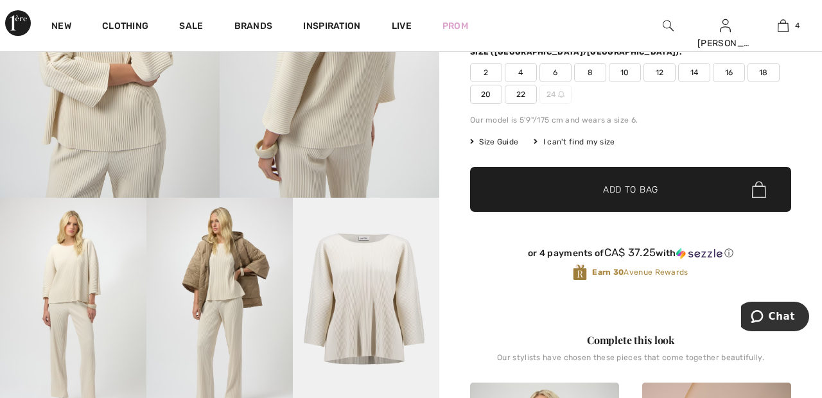
click at [483, 91] on span "20" at bounding box center [486, 94] width 32 height 19
click at [637, 190] on span "Add to Bag" at bounding box center [630, 189] width 55 height 13
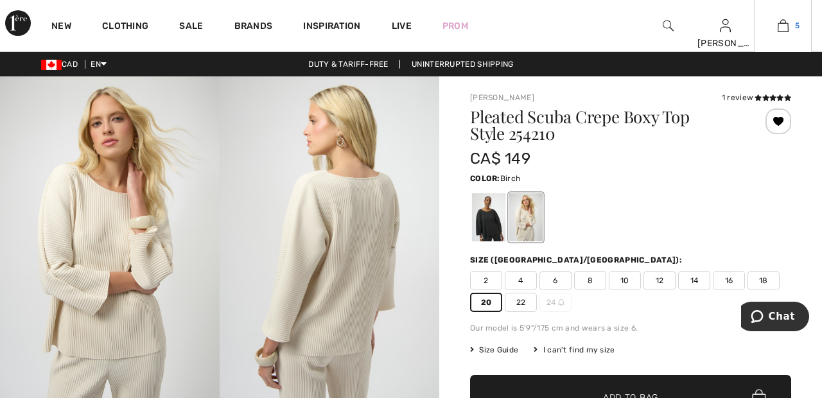
click at [790, 26] on link "5" at bounding box center [782, 25] width 56 height 15
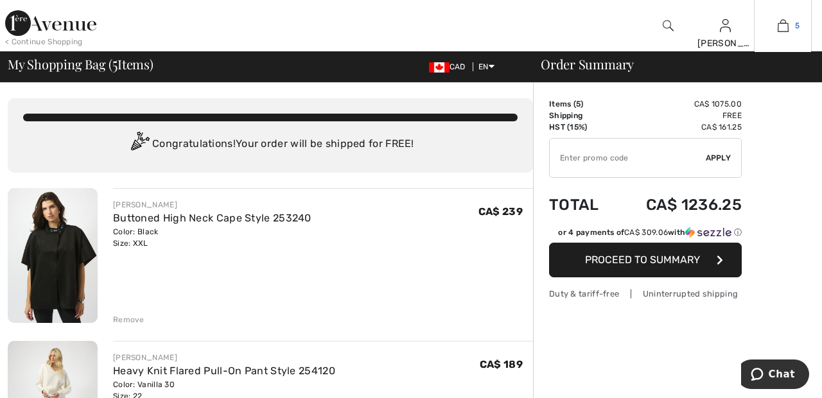
click at [788, 28] on img at bounding box center [782, 25] width 11 height 15
